Goal: Task Accomplishment & Management: Manage account settings

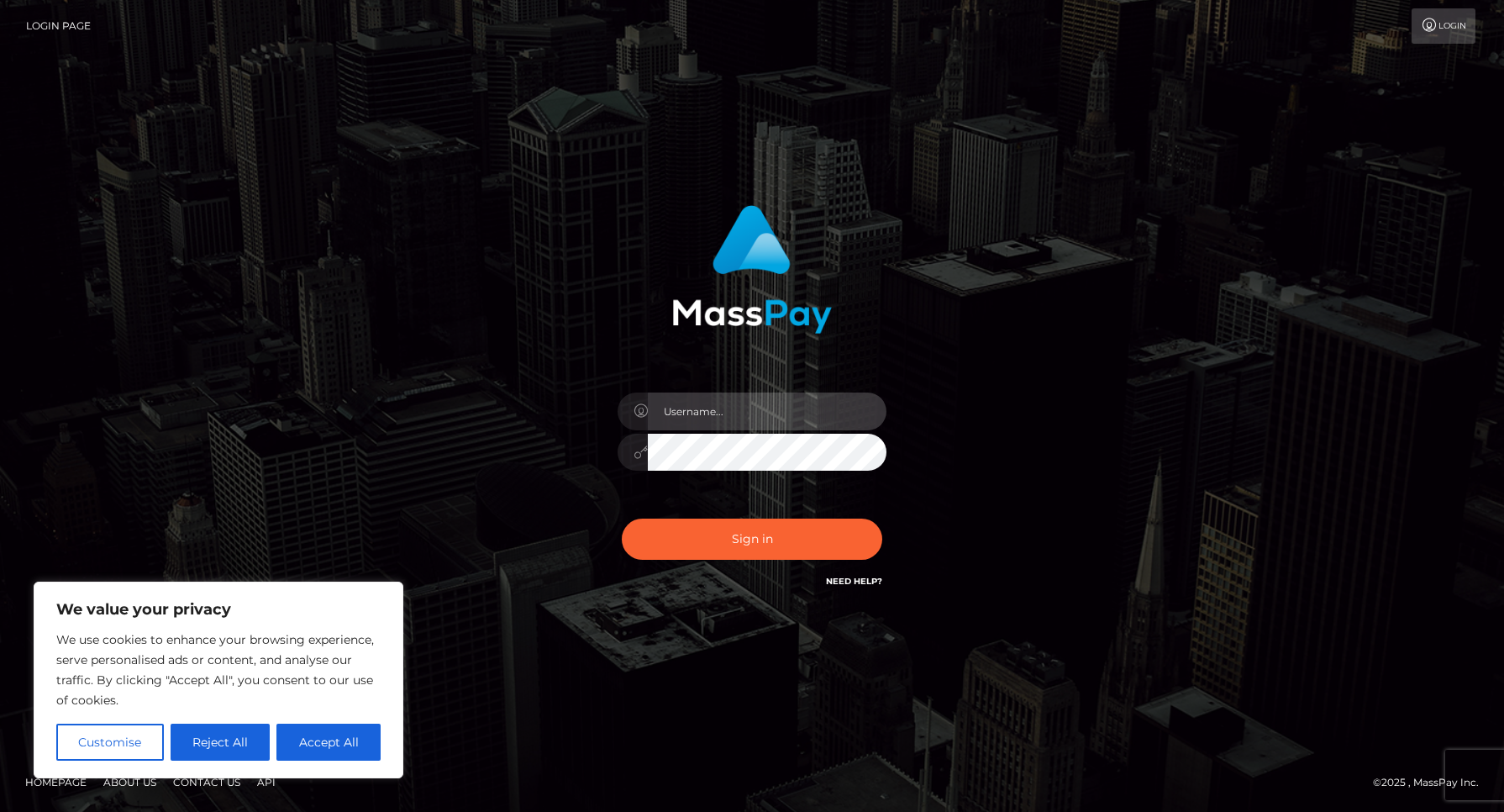
click at [752, 407] on input "text" at bounding box center [767, 411] width 238 height 38
type input "laurahopkins36@gmail.com"
click at [329, 748] on button "Accept All" at bounding box center [328, 742] width 104 height 37
checkbox input "true"
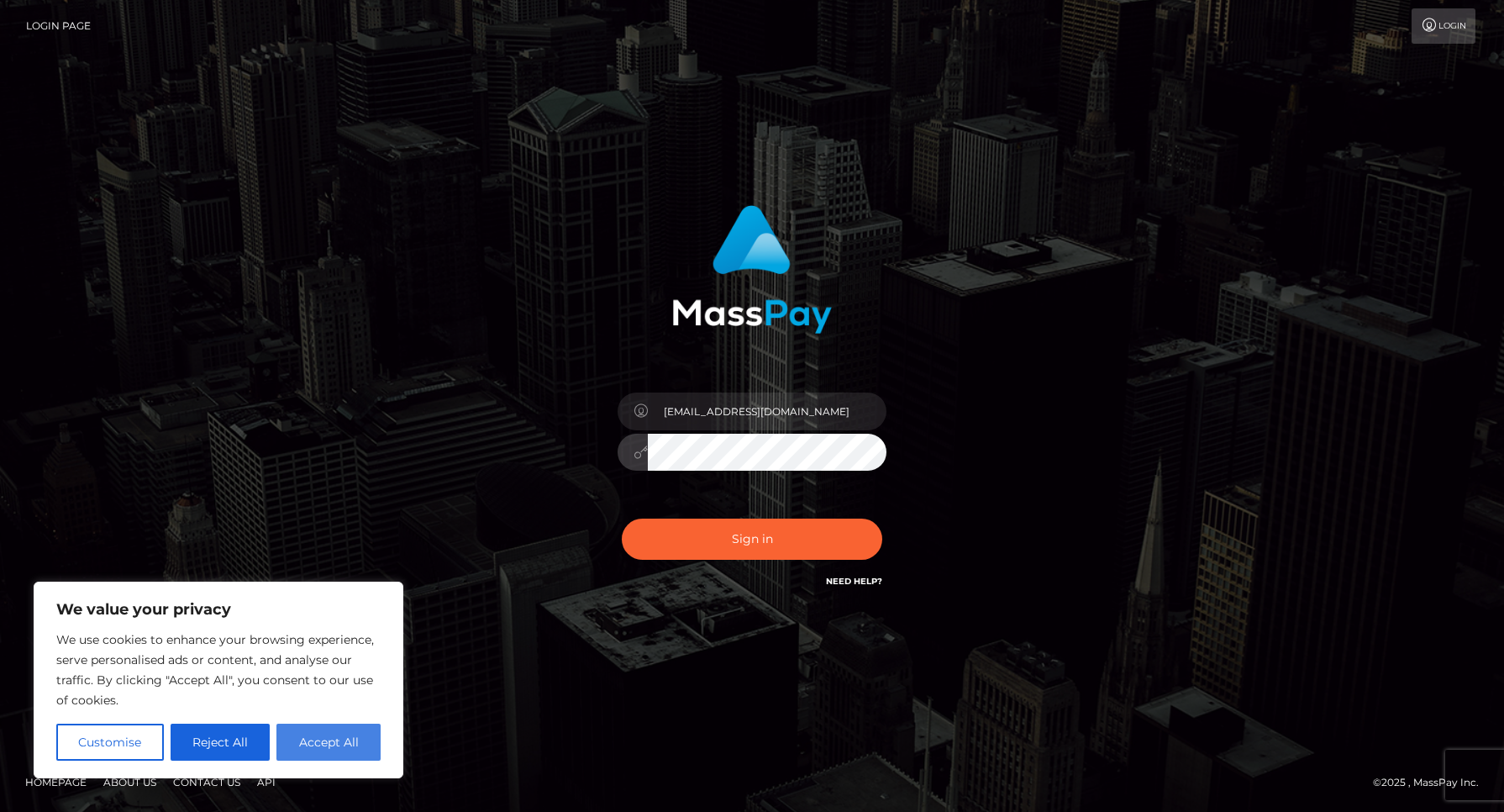
checkbox input "true"
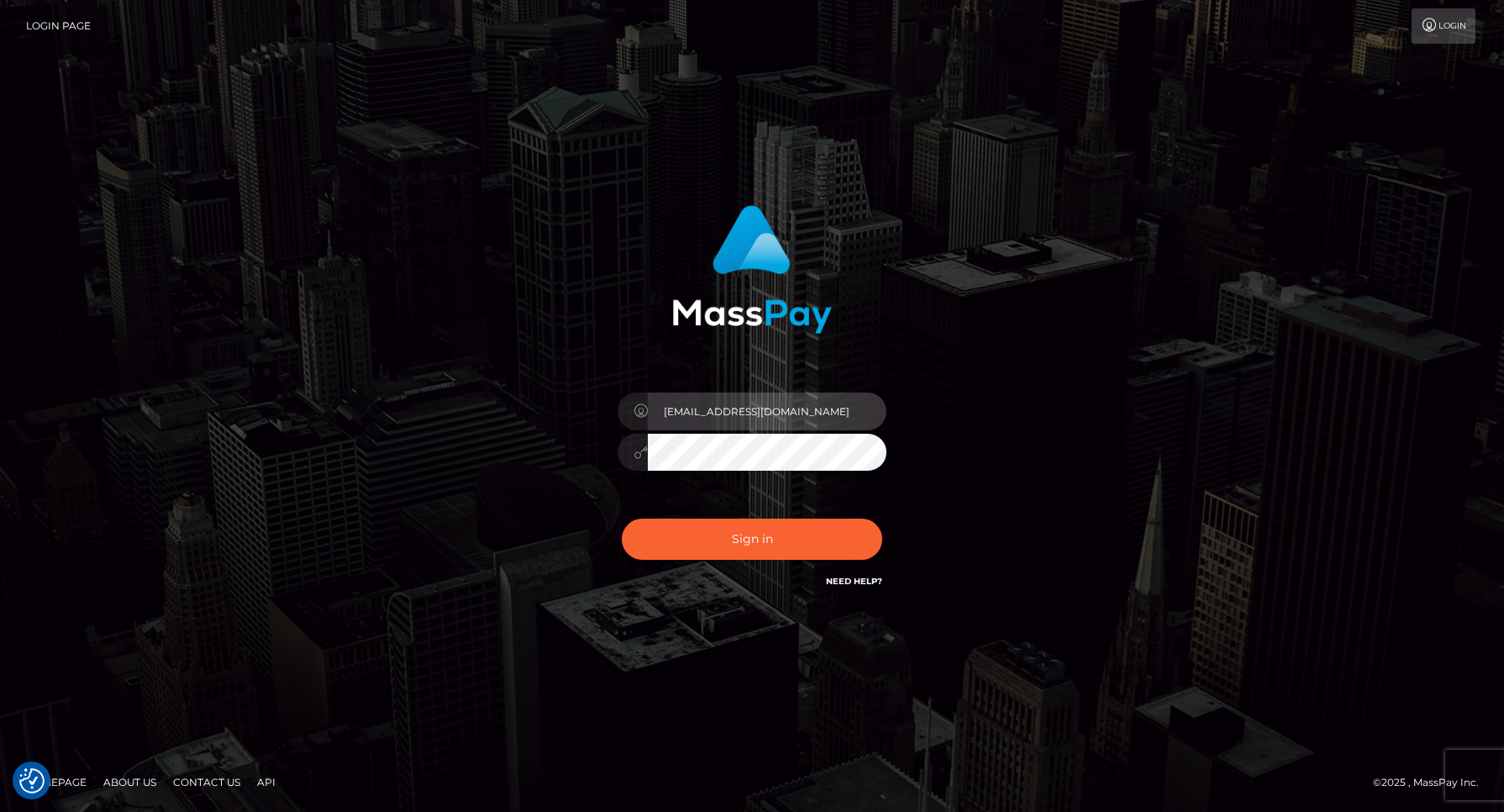
click at [746, 406] on input "laurahopkins36@gmail.com" at bounding box center [767, 411] width 238 height 38
click at [621, 518] on button "Sign in" at bounding box center [752, 539] width 260 height 42
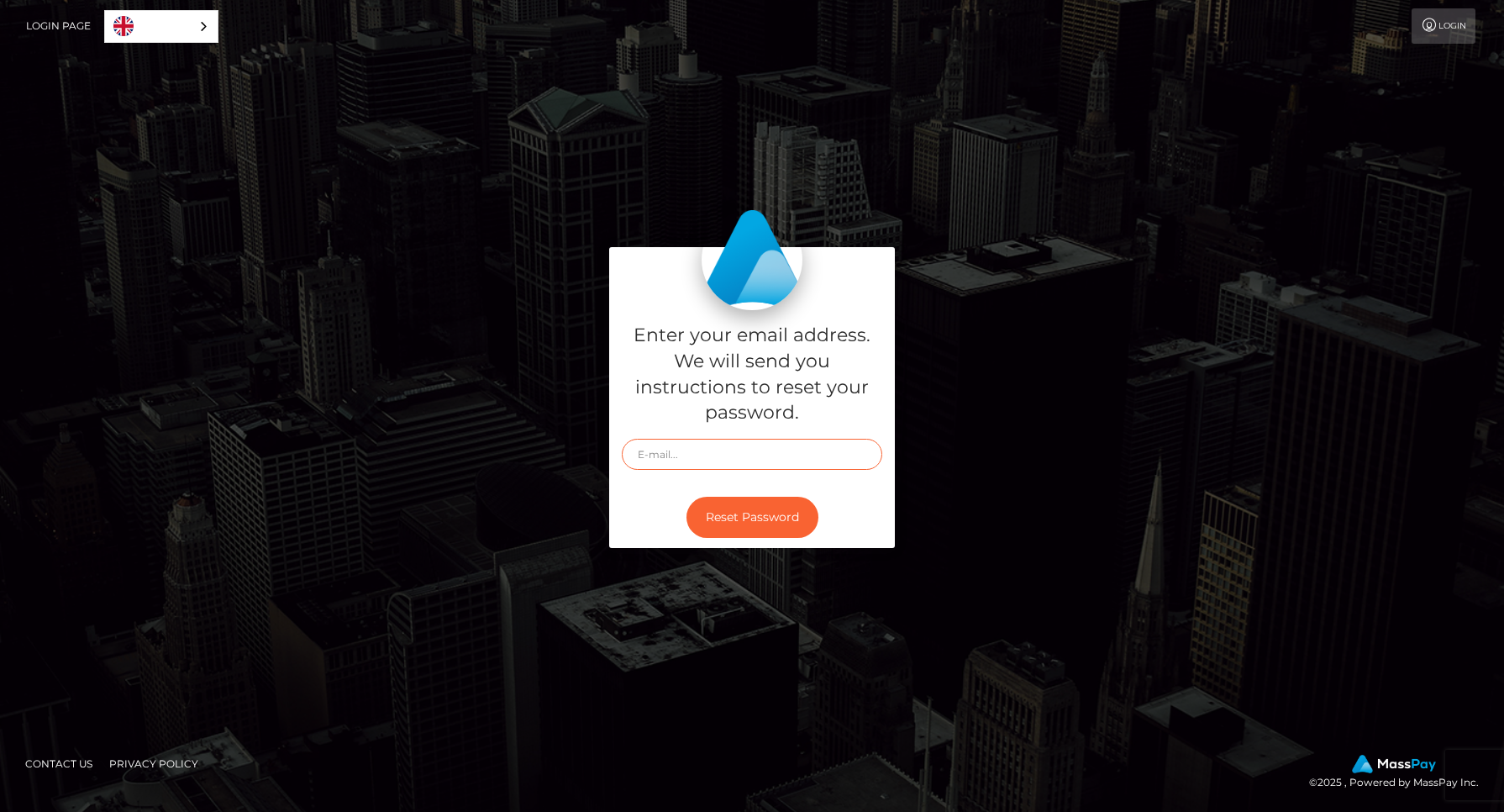
click at [744, 455] on input "text" at bounding box center [752, 454] width 260 height 31
type input "laurahopkins36@gmail.com"
click at [687, 497] on button "Reset Password" at bounding box center [752, 518] width 132 height 42
